Goal: Download file/media

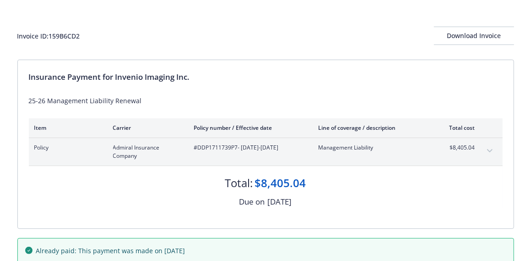
scroll to position [37, 0]
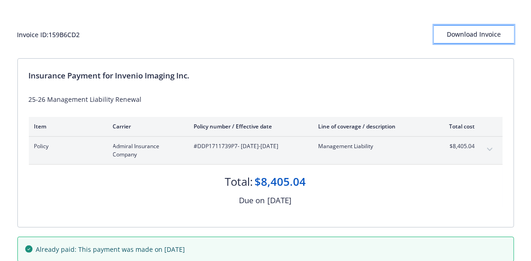
click at [473, 30] on div "Download Invoice" at bounding box center [474, 34] width 80 height 17
